Goal: Task Accomplishment & Management: Manage account settings

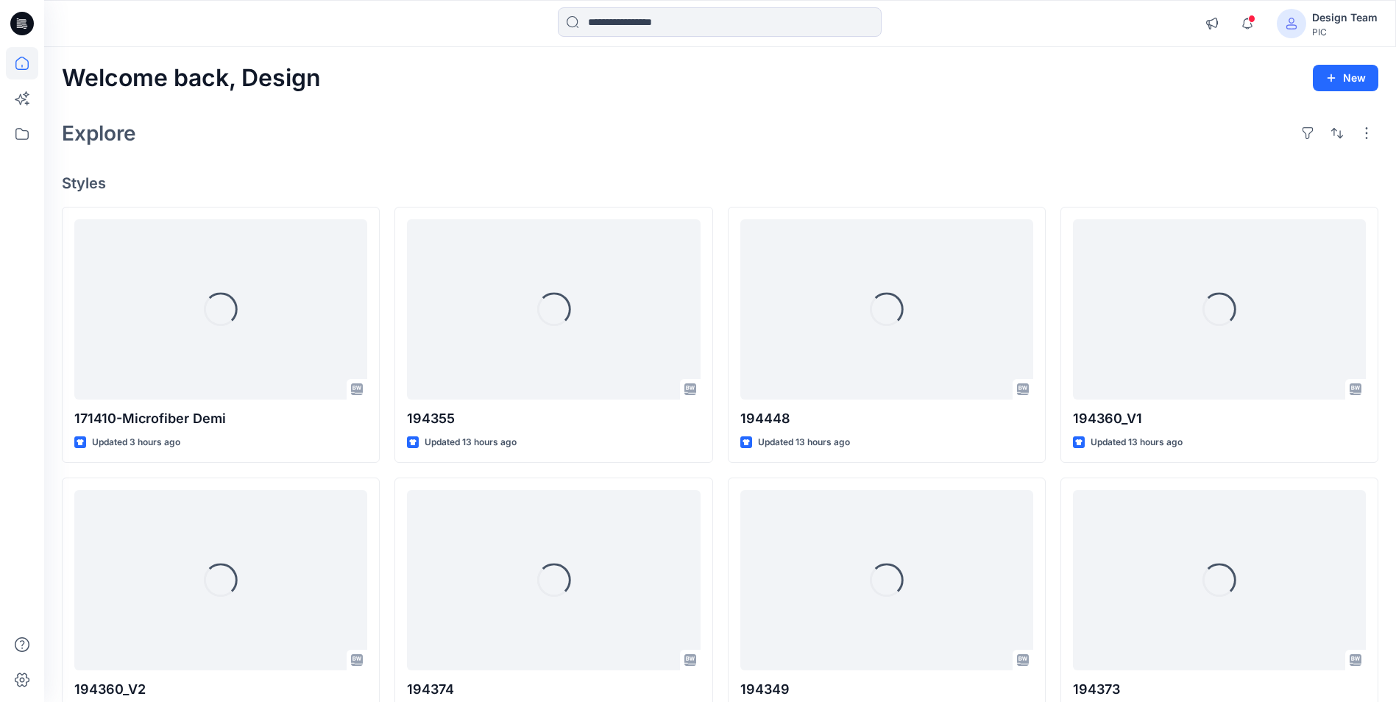
click at [1305, 23] on span at bounding box center [1291, 23] width 29 height 29
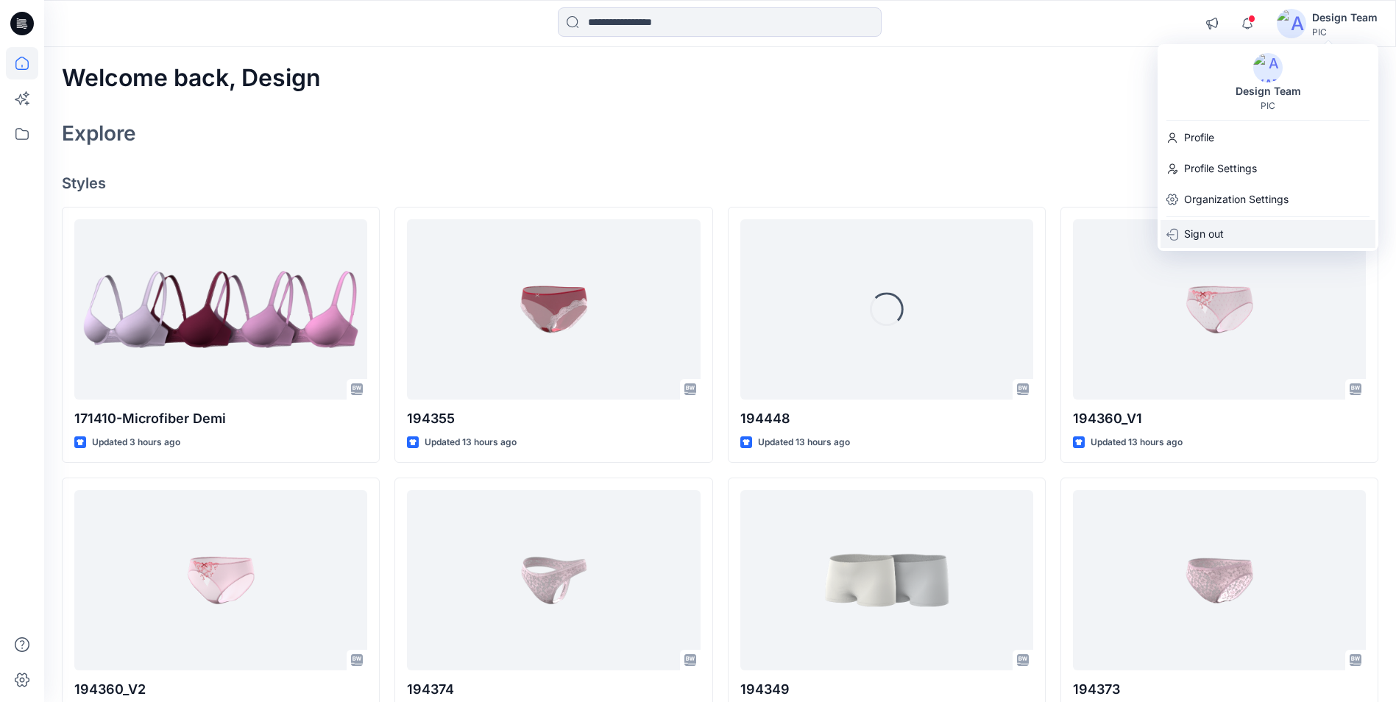
click at [1211, 232] on p "Sign out" at bounding box center [1204, 234] width 40 height 28
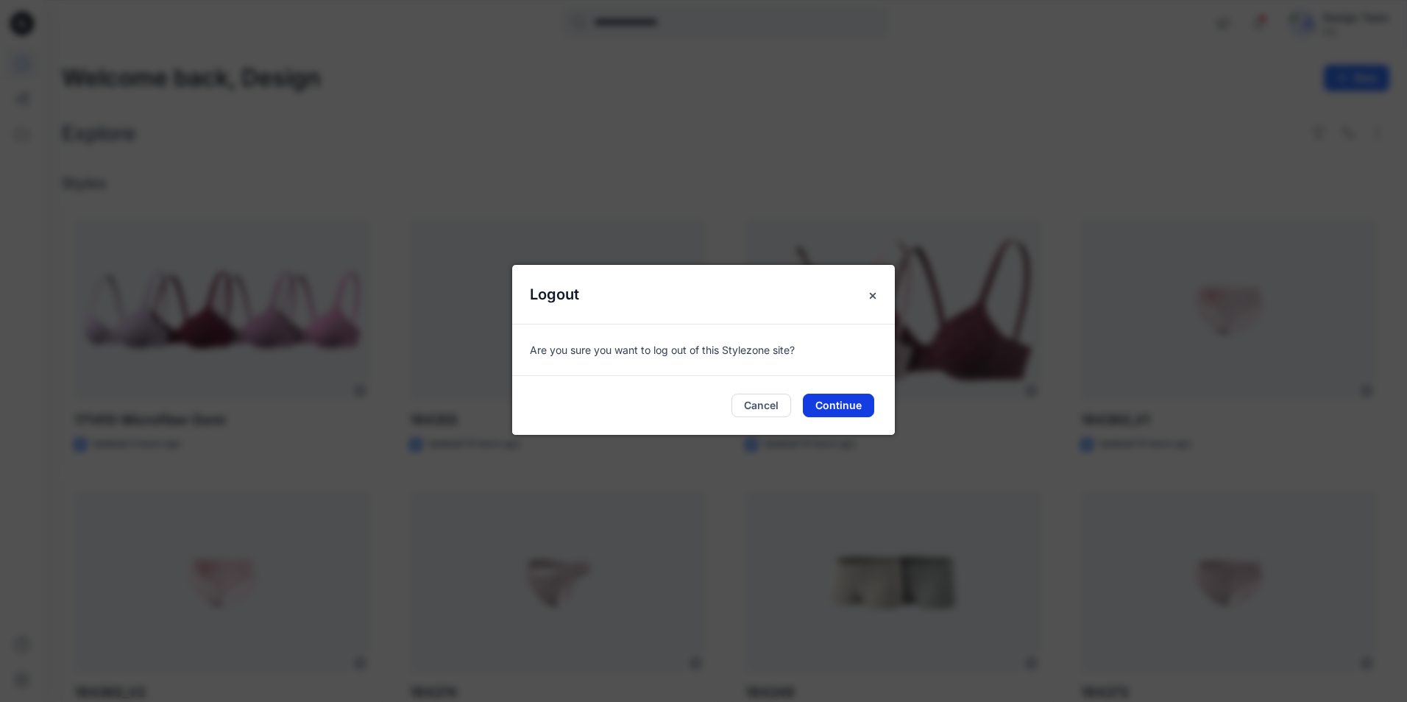
click at [836, 408] on button "Continue" at bounding box center [838, 406] width 71 height 24
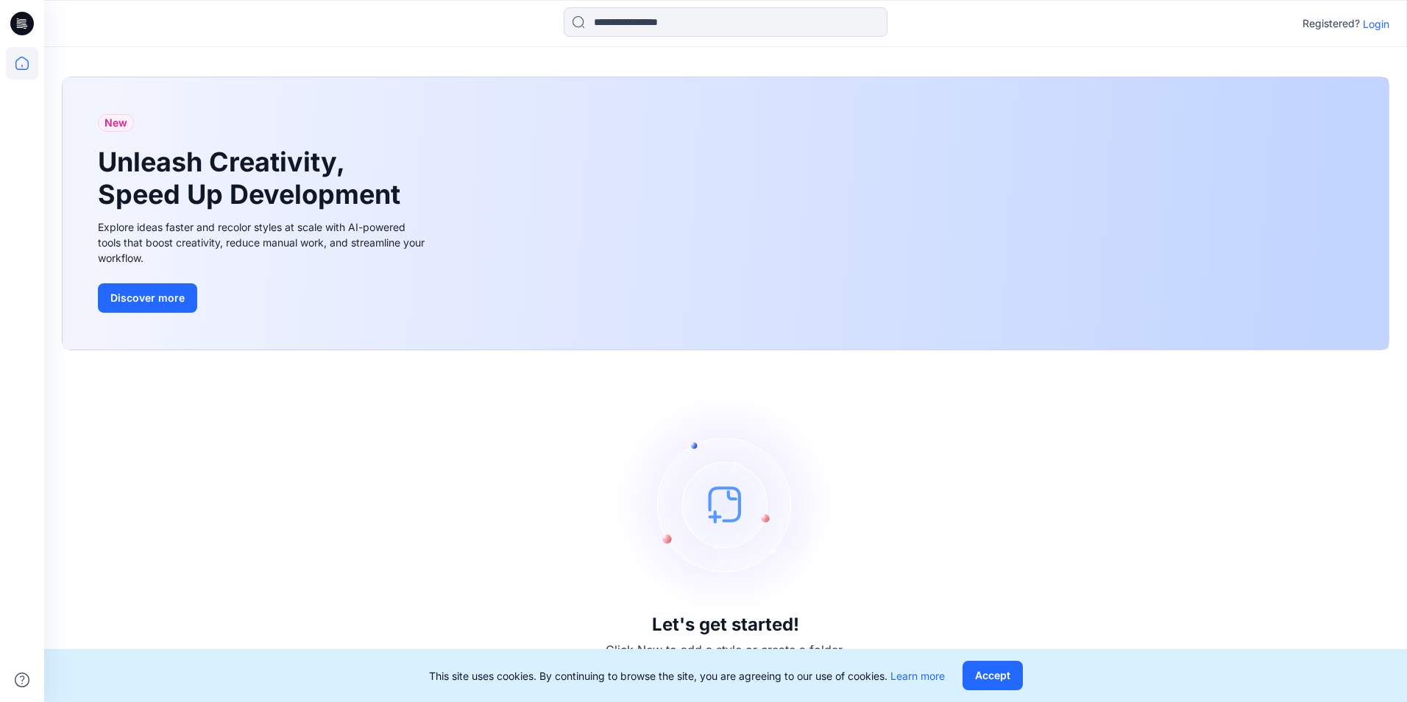
click at [1372, 25] on p "Login" at bounding box center [1376, 23] width 26 height 15
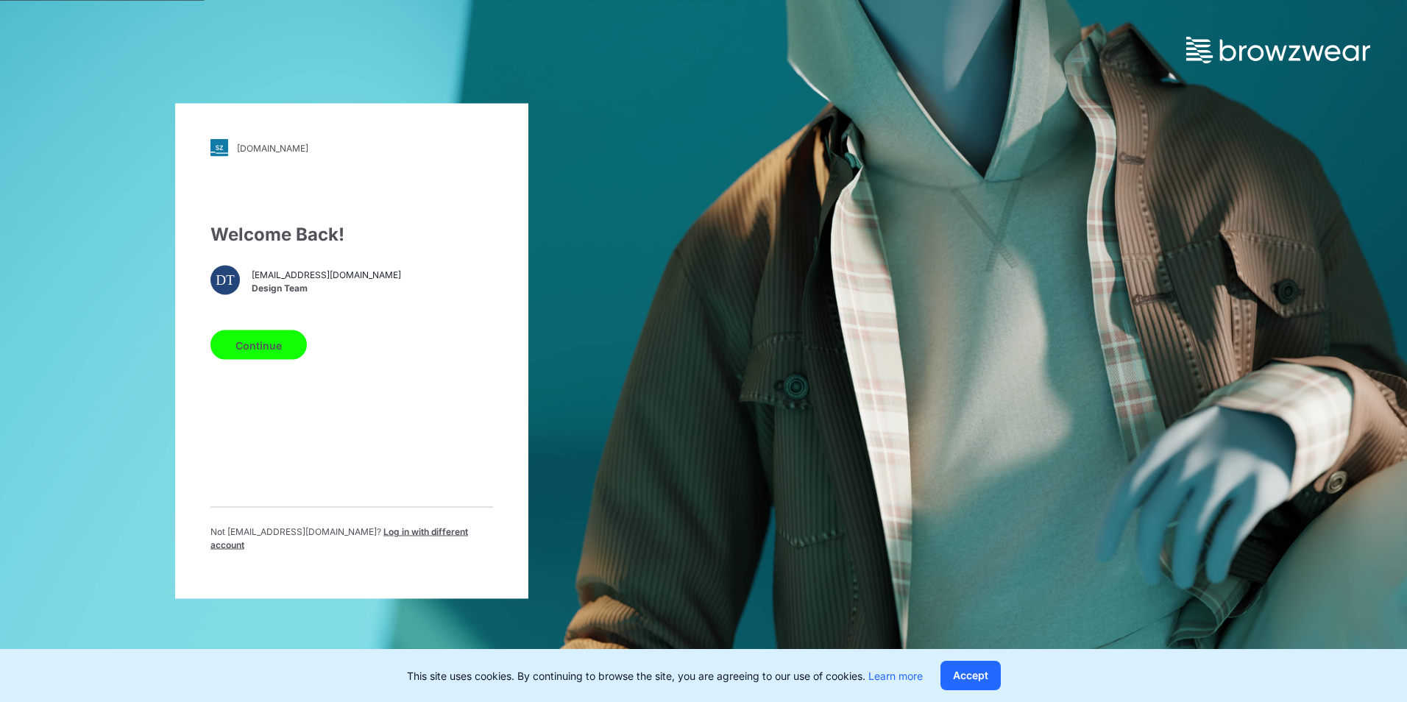
click at [262, 352] on button "Continue" at bounding box center [258, 344] width 96 height 29
